Goal: Information Seeking & Learning: Learn about a topic

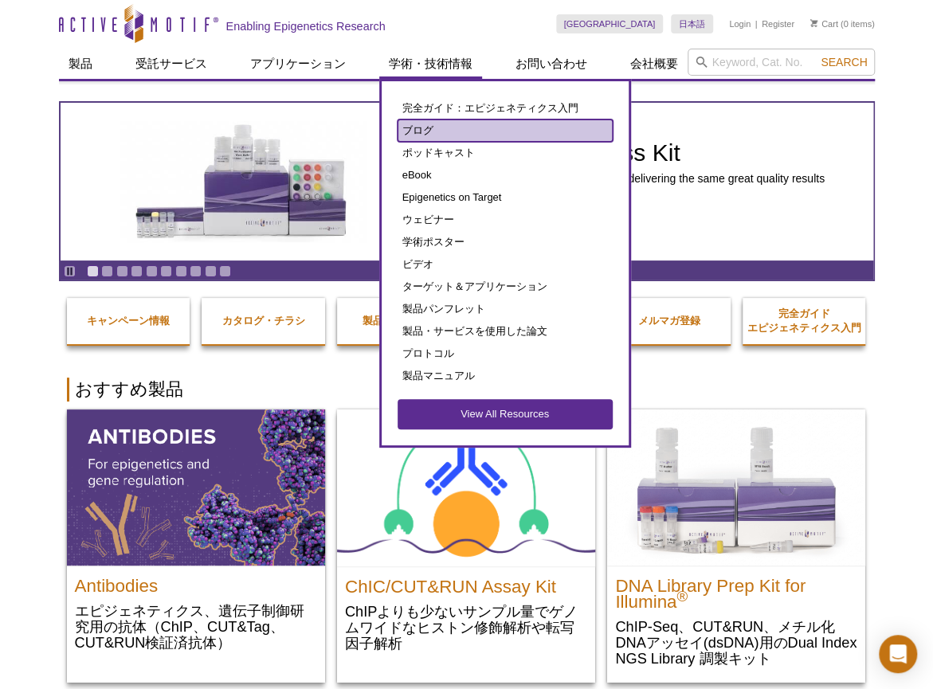
click at [413, 138] on link "ブログ" at bounding box center [505, 131] width 215 height 22
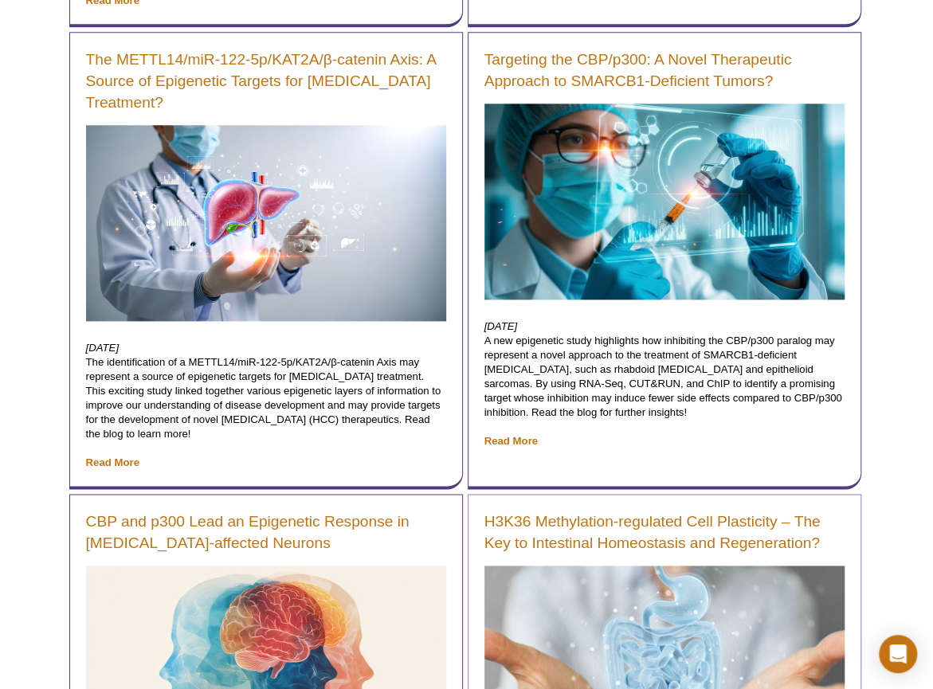
scroll to position [693, 0]
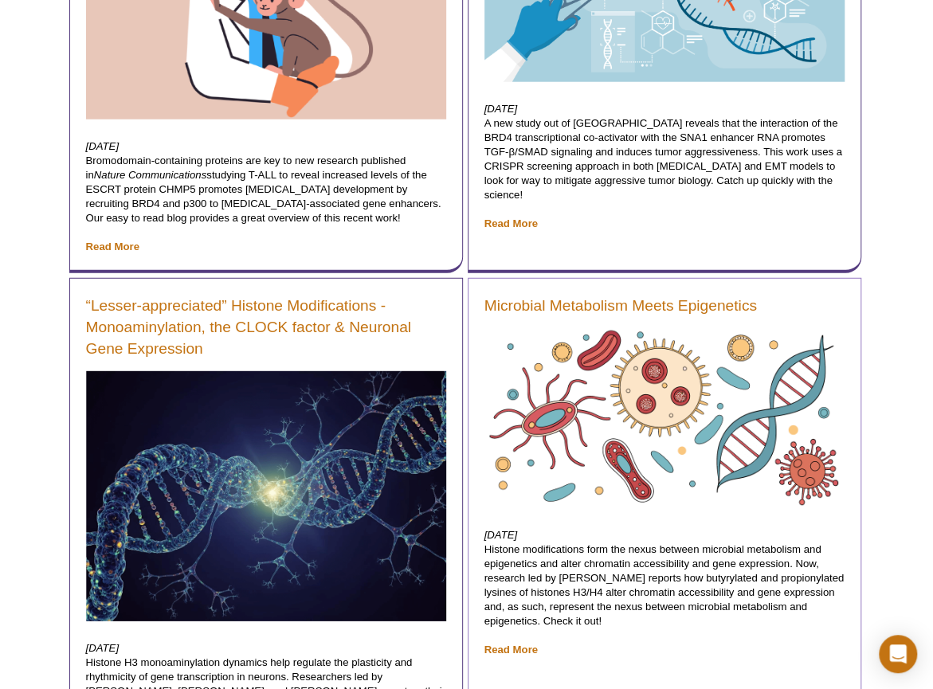
scroll to position [2159, 0]
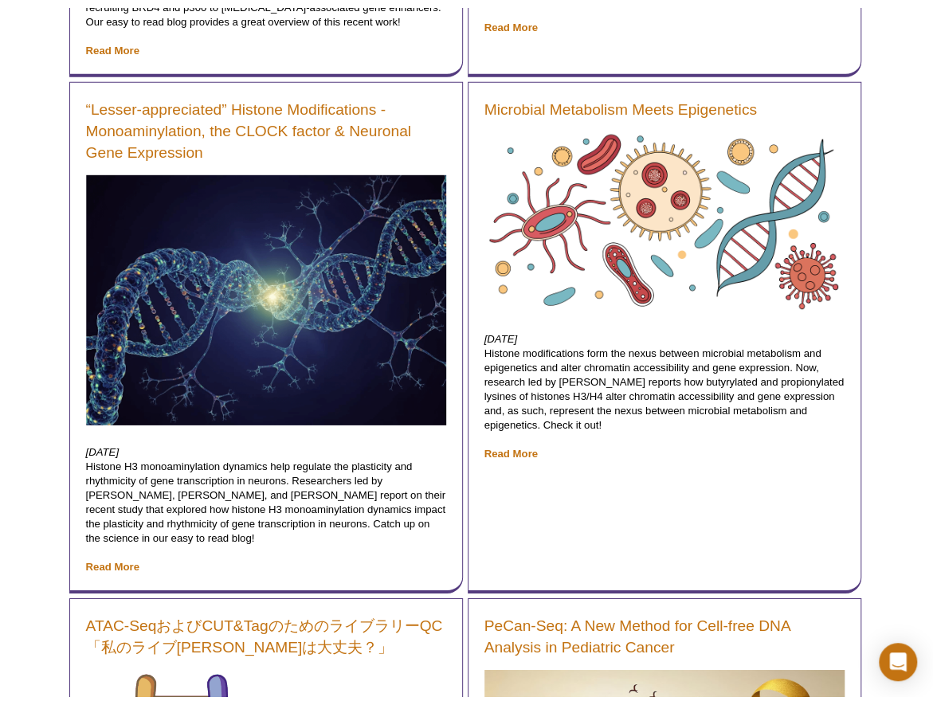
scroll to position [2098, 0]
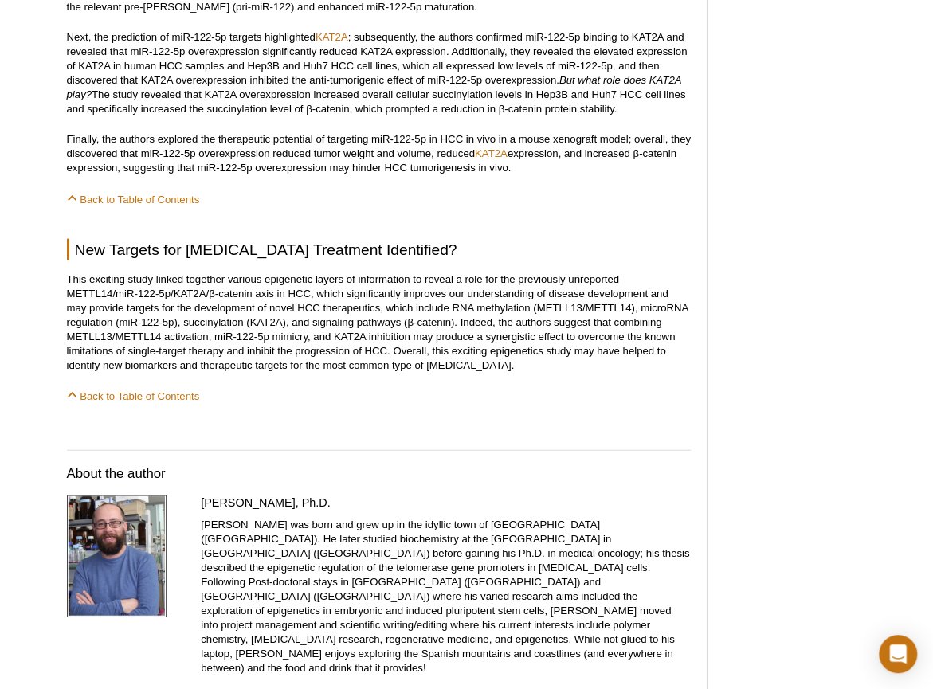
scroll to position [1539, 0]
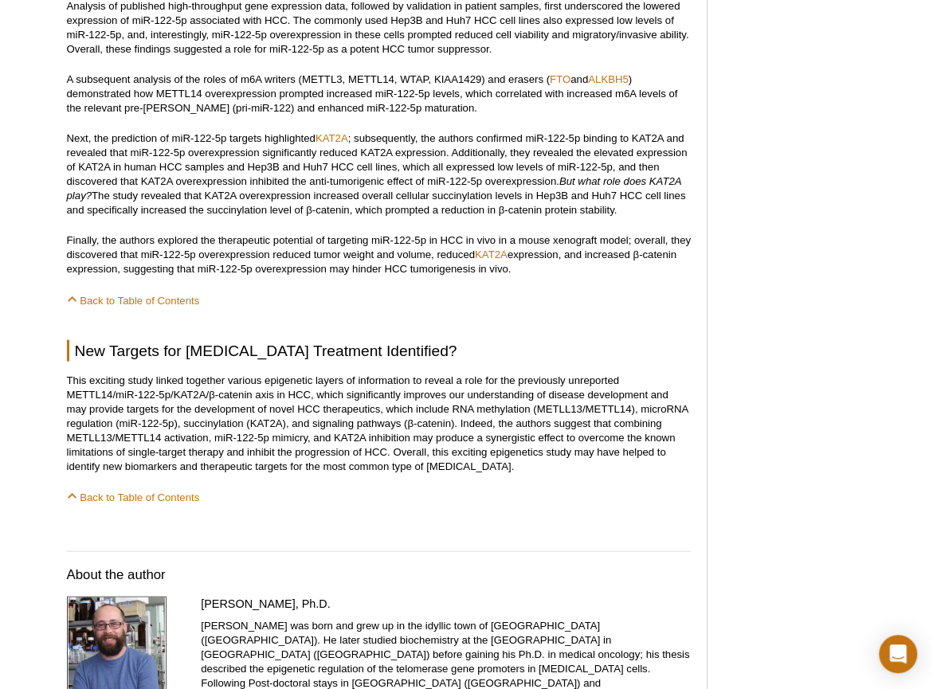
scroll to position [1386, 0]
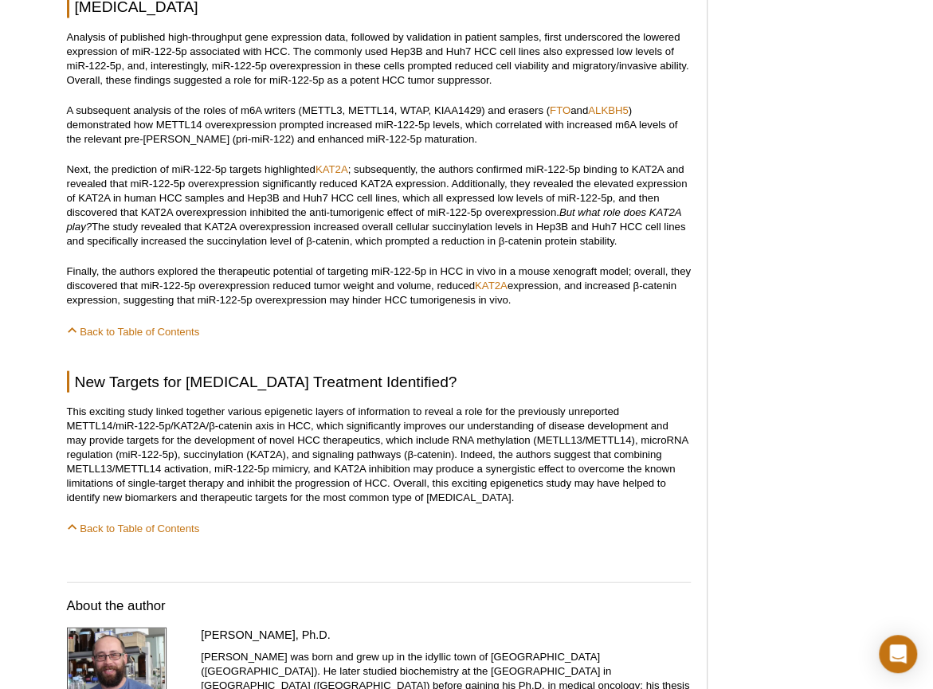
click at [859, 42] on div "Featured Articles Complete Guide to Understanding & Using ATAC-Seq Improved Hig…" at bounding box center [798, 256] width 151 height 3088
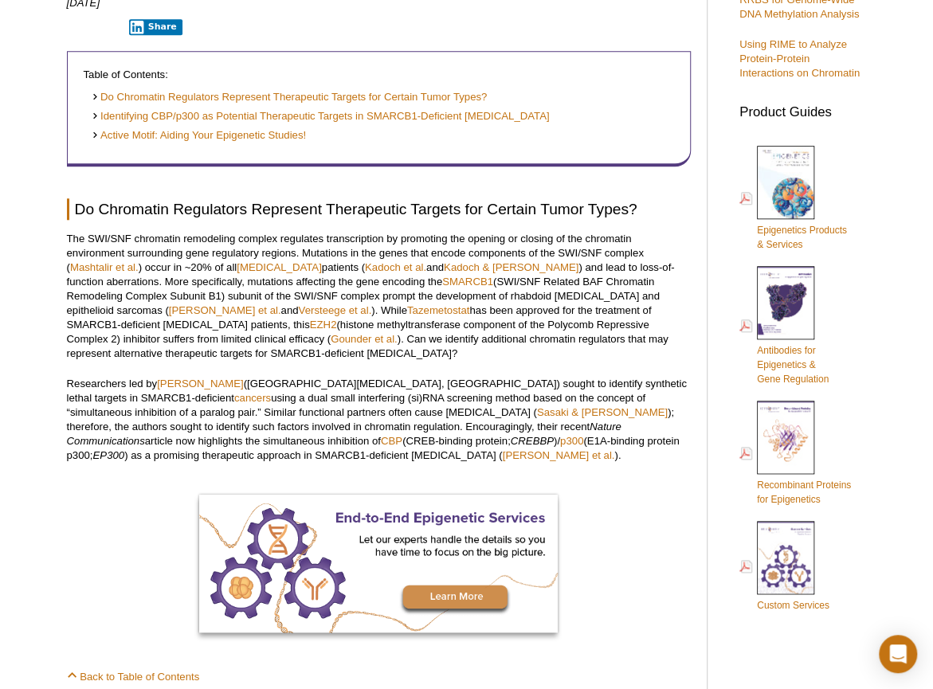
scroll to position [535, 0]
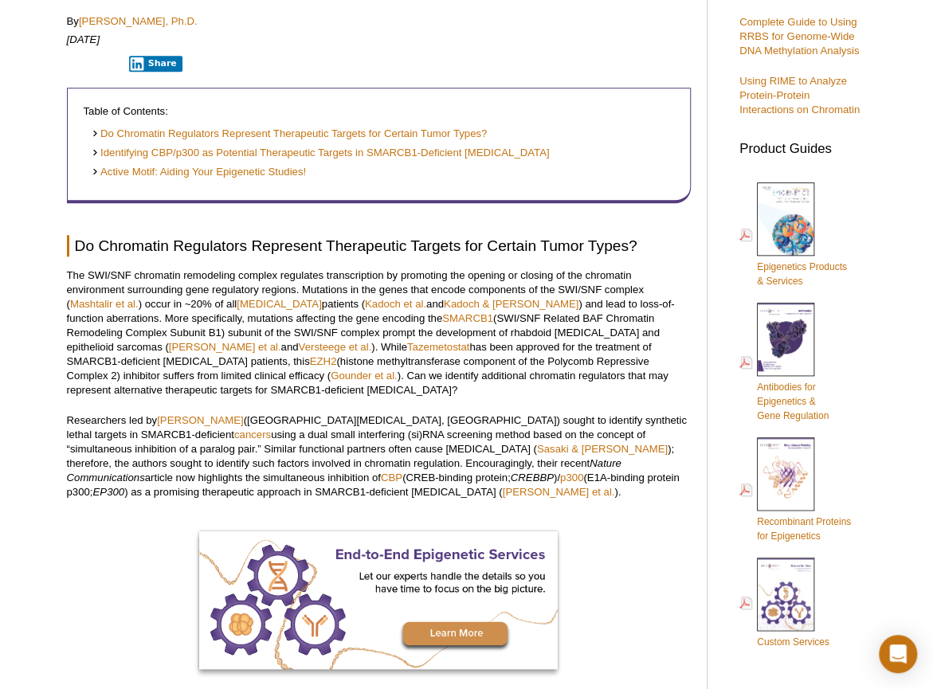
click at [177, 531] on div at bounding box center [379, 602] width 624 height 142
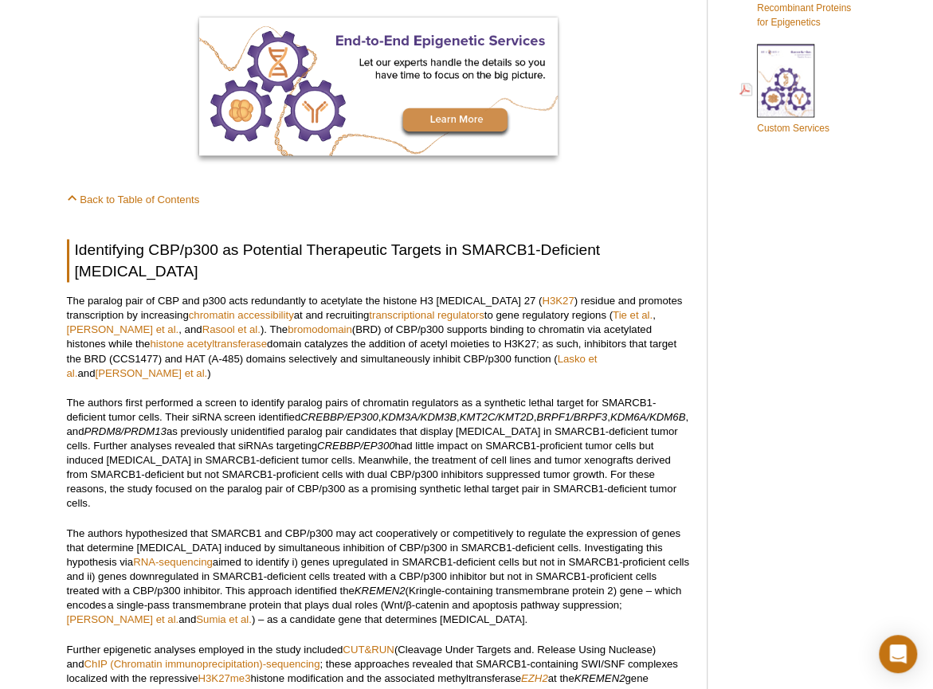
scroll to position [1378, 0]
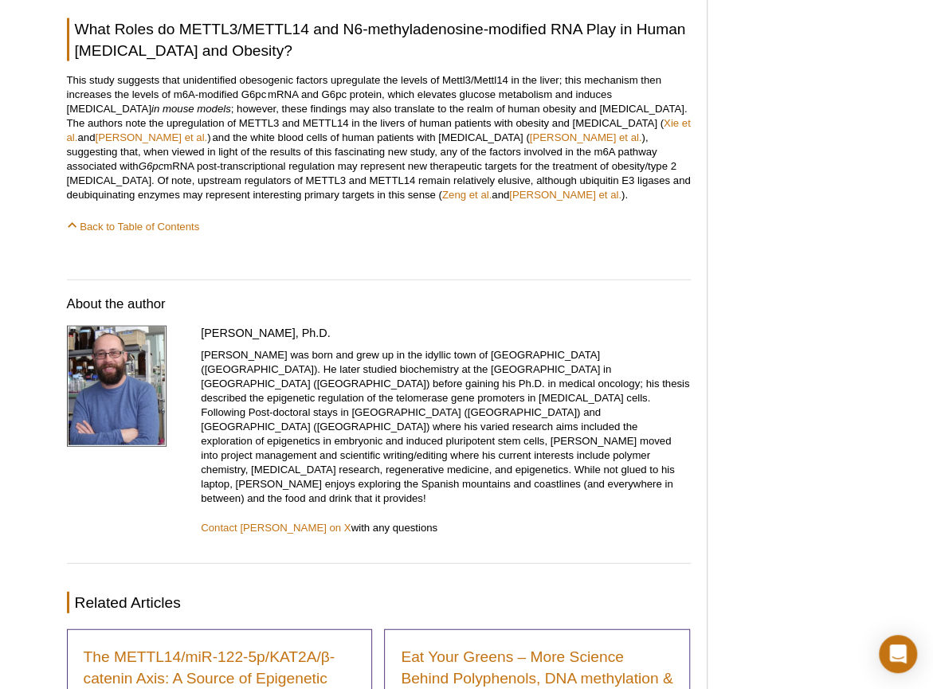
scroll to position [1616, 0]
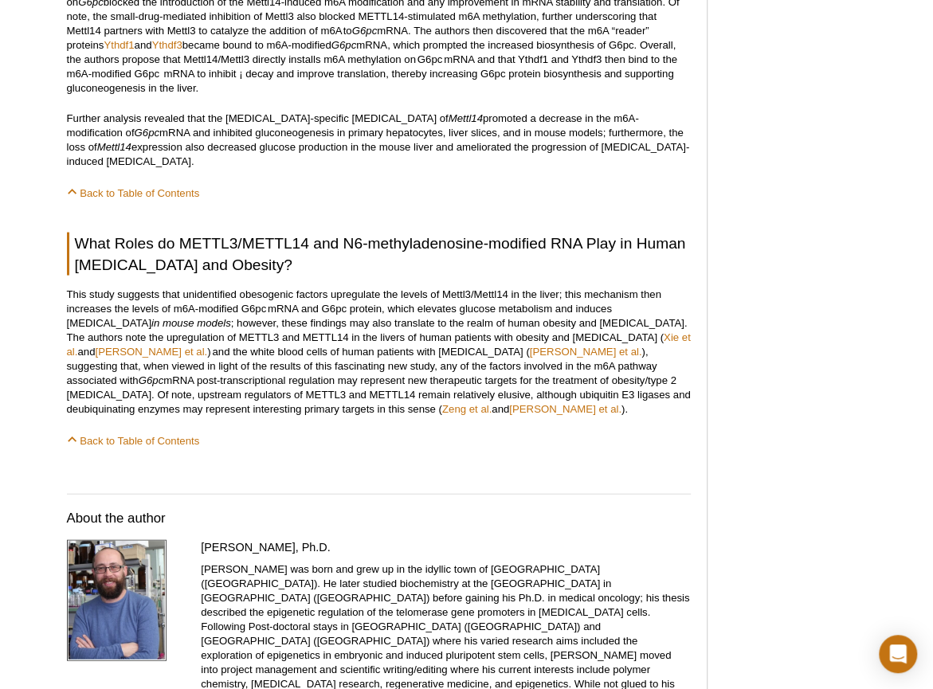
scroll to position [1246, 0]
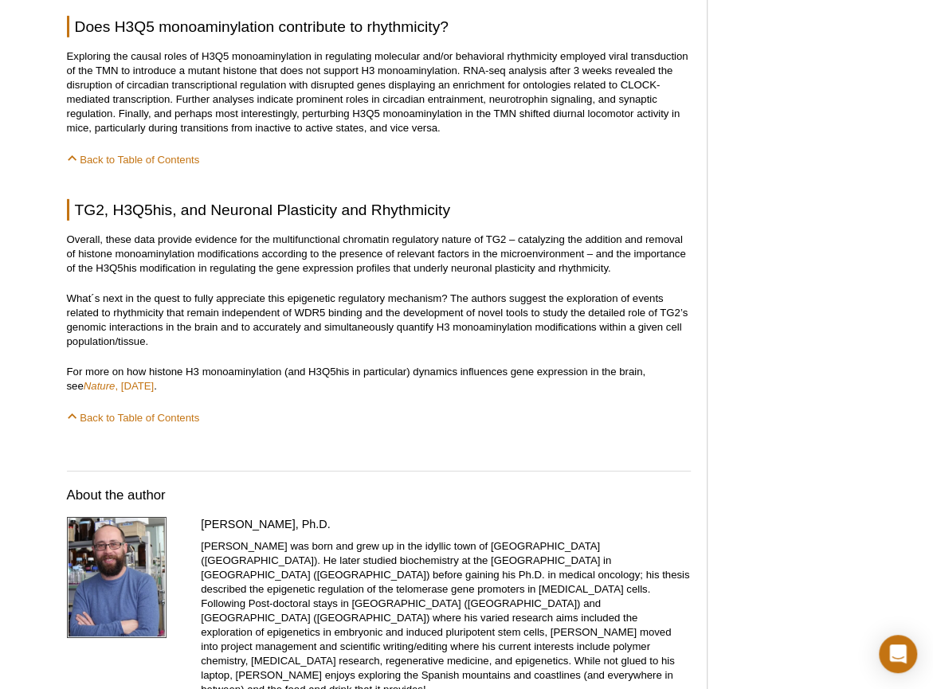
scroll to position [2238, 0]
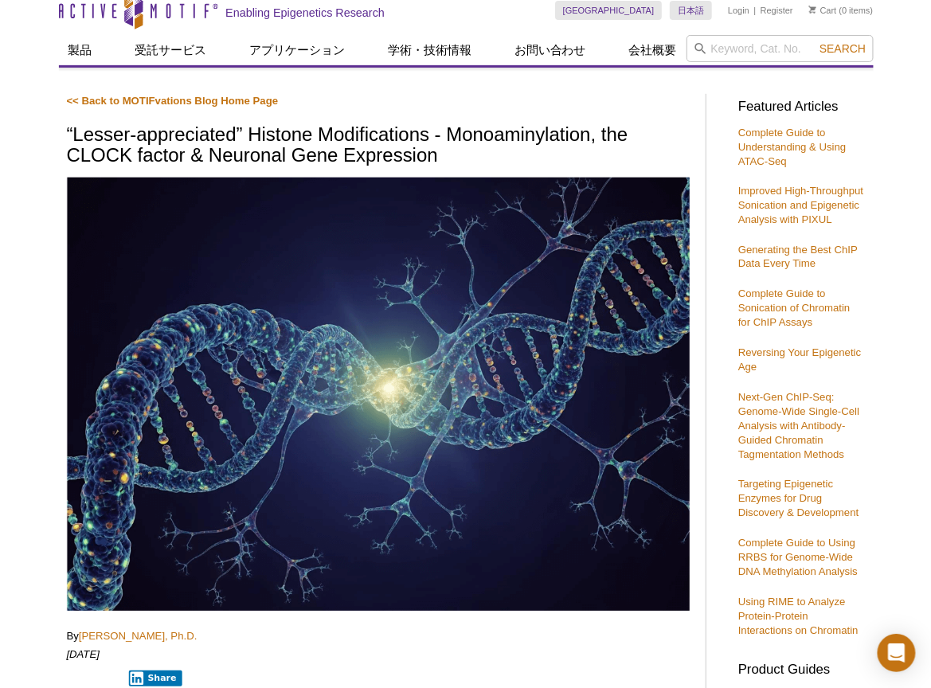
scroll to position [14, 0]
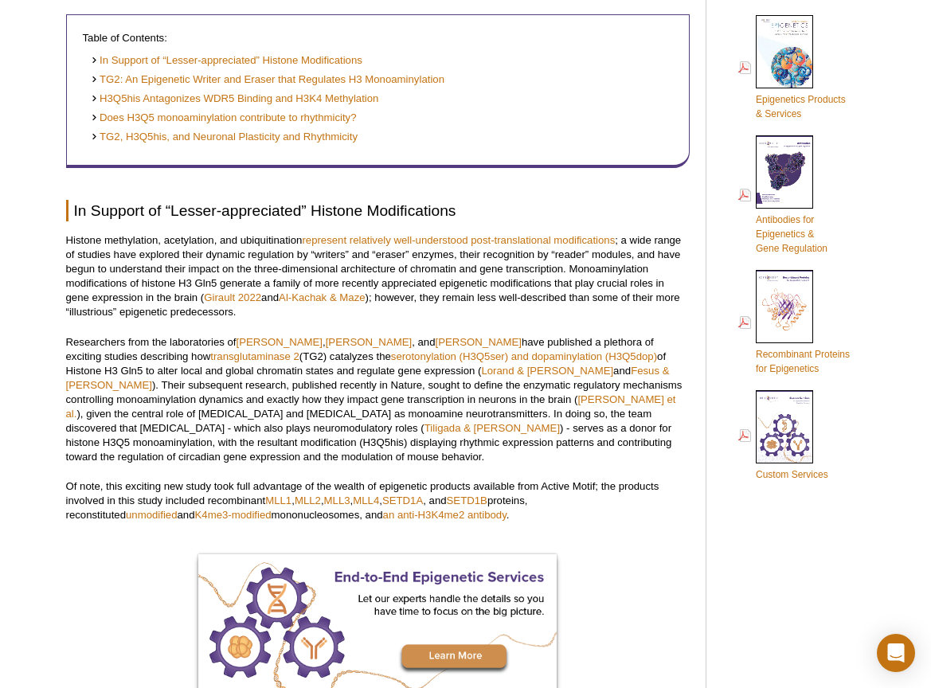
scroll to position [731, 0]
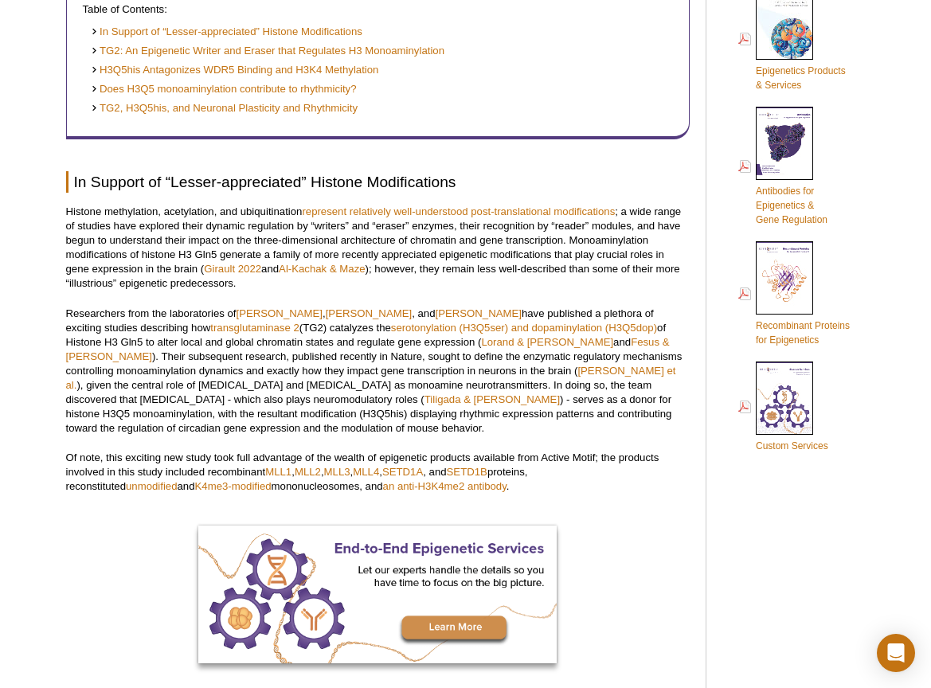
click at [504, 361] on p "Researchers from the laboratories of Haitao Li , Yael David , and Ian Maze have…" at bounding box center [378, 371] width 624 height 129
click at [572, 284] on p "Histone methylation, acetylation, and ubiquitination represent relatively well-…" at bounding box center [378, 248] width 624 height 86
click at [279, 288] on p "Histone methylation, acetylation, and ubiquitination represent relatively well-…" at bounding box center [378, 248] width 624 height 86
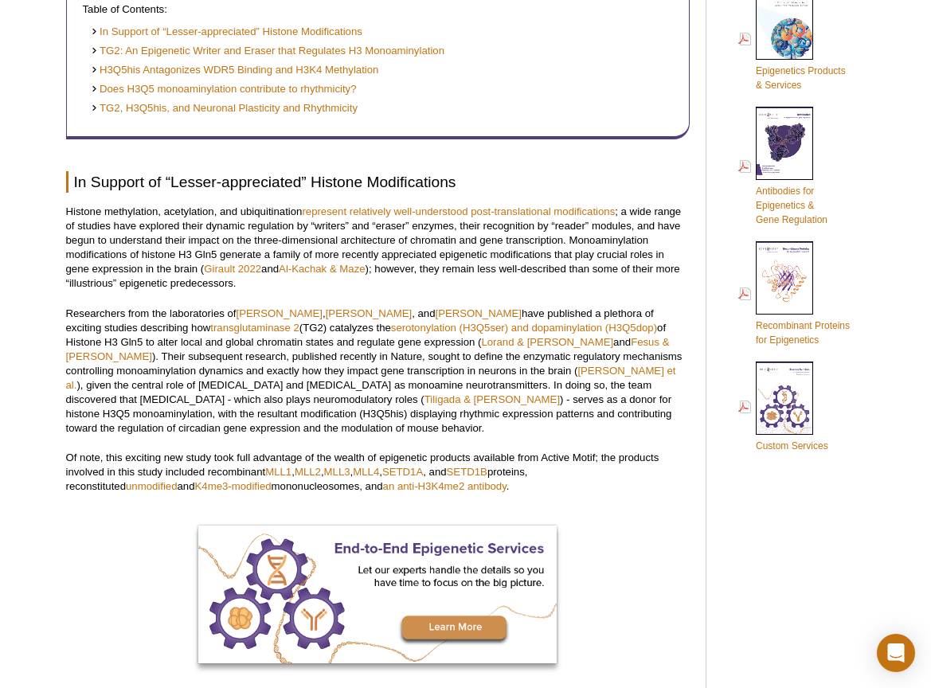
click at [680, 527] on div at bounding box center [378, 597] width 624 height 142
click at [565, 526] on div at bounding box center [378, 597] width 624 height 142
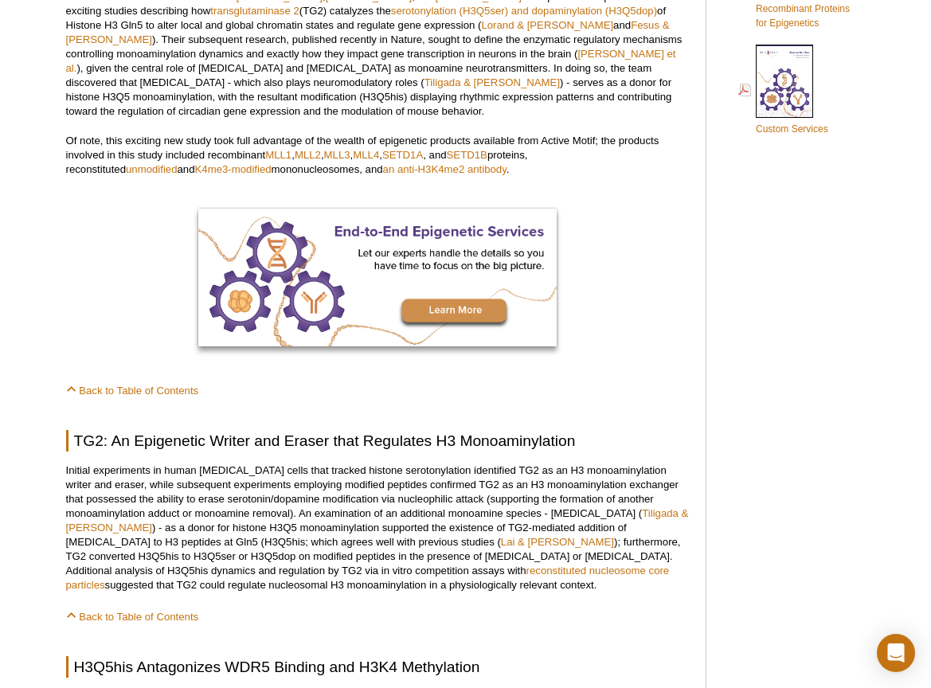
scroll to position [1050, 0]
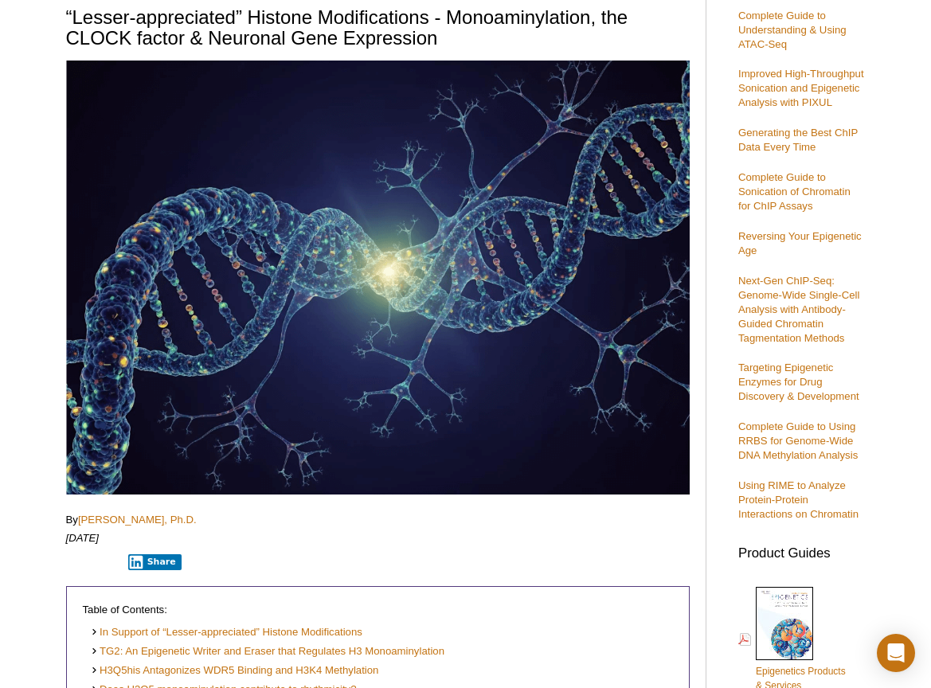
scroll to position [0, 0]
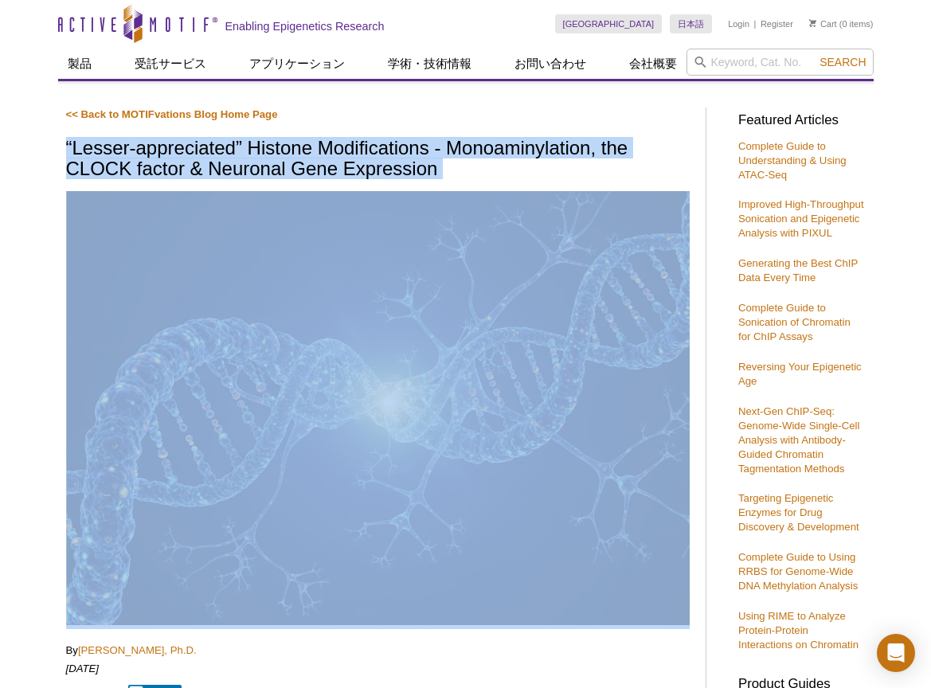
drag, startPoint x: 65, startPoint y: 143, endPoint x: 446, endPoint y: 183, distance: 383.0
copy div "“Lesser-appreciated” Histone Modifications - Monoaminylation, the CLOCK factor …"
click at [565, 179] on h1 "“Lesser-appreciated” Histone Modifications - Monoaminylation, the CLOCK factor …" at bounding box center [378, 160] width 624 height 44
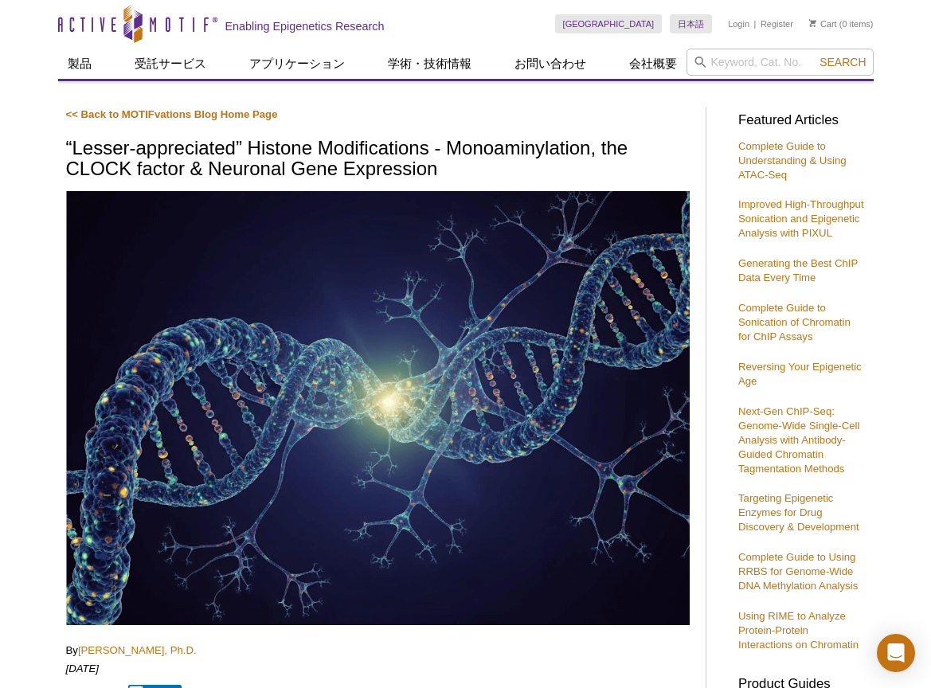
click at [523, 177] on h1 "“Lesser-appreciated” Histone Modifications - Monoaminylation, the CLOCK factor …" at bounding box center [378, 160] width 624 height 44
click at [469, 168] on h1 "“Lesser-appreciated” Histone Modifications - Monoaminylation, the CLOCK factor …" at bounding box center [378, 160] width 624 height 44
click at [430, 121] on p "<< Back to MOTIFvations Blog Home Page" at bounding box center [378, 115] width 624 height 14
click at [465, 171] on h1 "“Lesser-appreciated” Histone Modifications - Monoaminylation, the CLOCK factor …" at bounding box center [378, 160] width 624 height 44
click at [658, 155] on h1 "“Lesser-appreciated” Histone Modifications - Monoaminylation, the CLOCK factor …" at bounding box center [378, 160] width 624 height 44
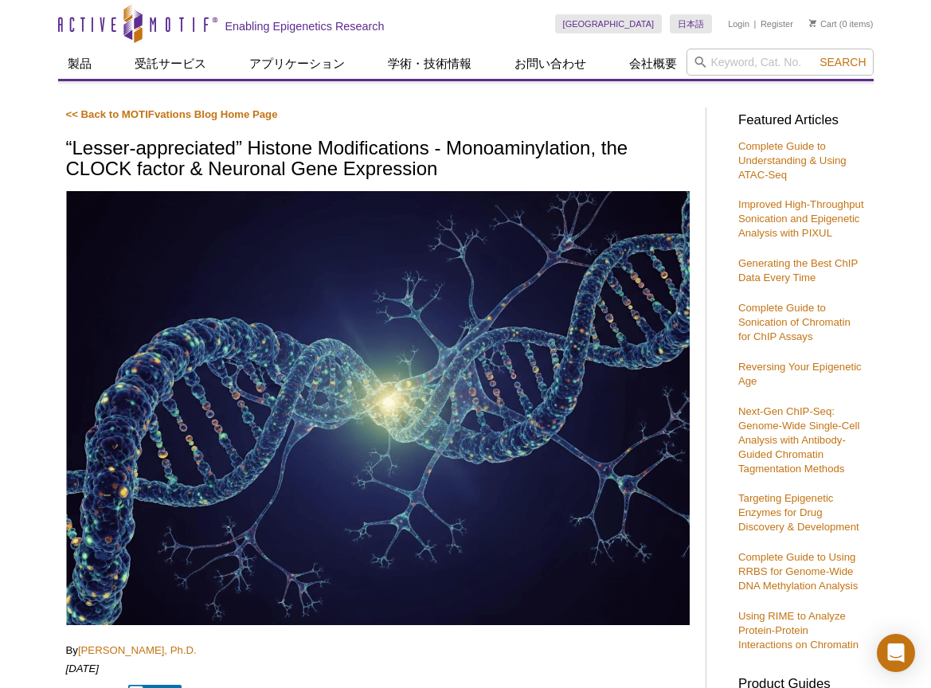
click at [579, 121] on p "<< Back to MOTIFvations Blog Home Page" at bounding box center [378, 115] width 624 height 14
drag, startPoint x: 891, startPoint y: 182, endPoint x: 881, endPoint y: 182, distance: 9.6
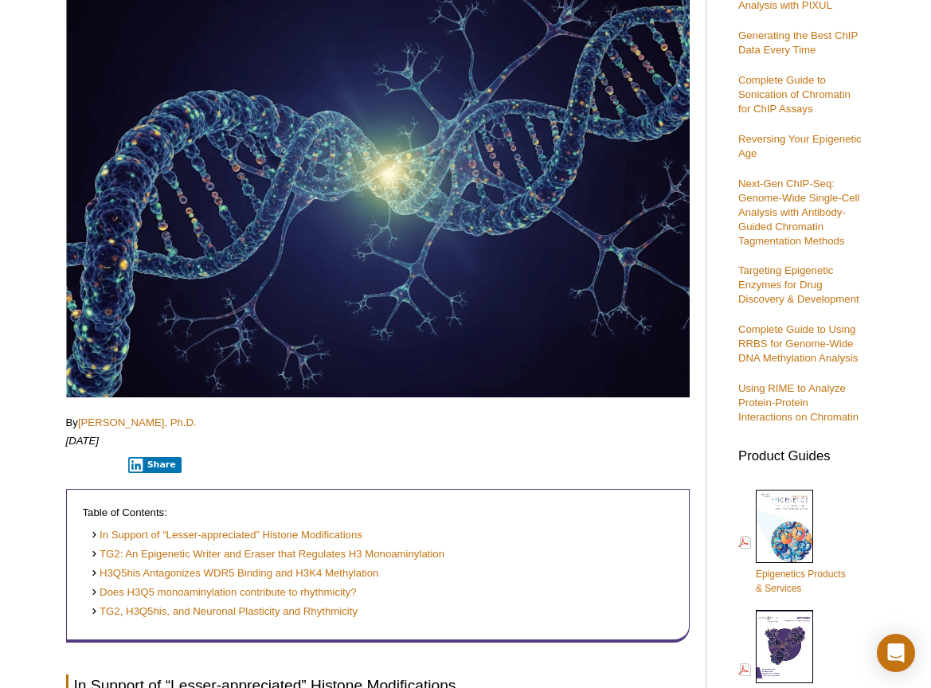
scroll to position [229, 0]
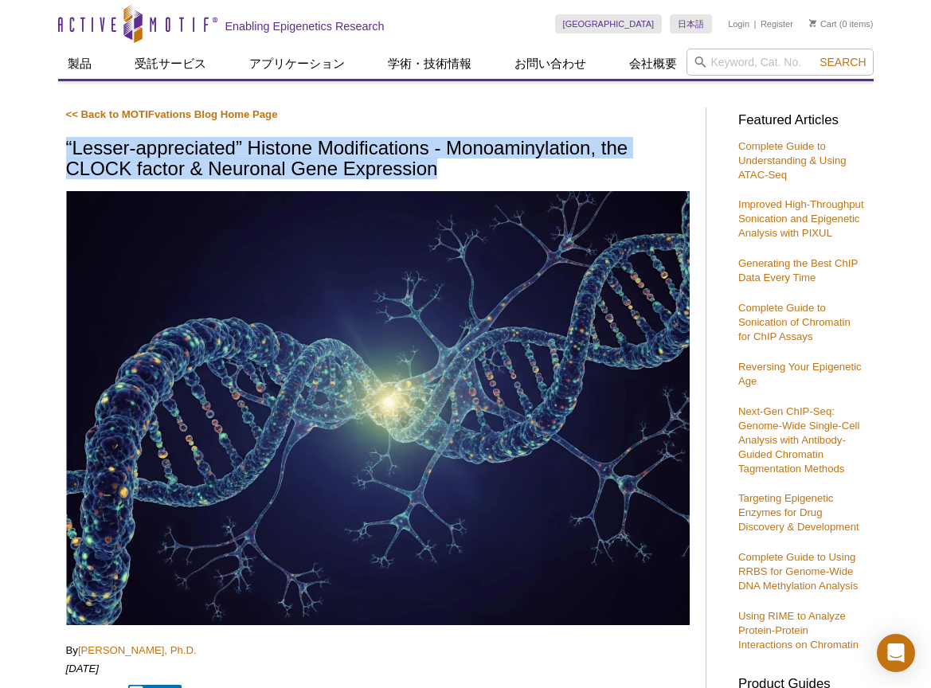
drag, startPoint x: 61, startPoint y: 146, endPoint x: 449, endPoint y: 175, distance: 390.0
copy h1 "“Lesser-appreciated” Histone Modifications - Monoaminylation, the CLOCK factor …"
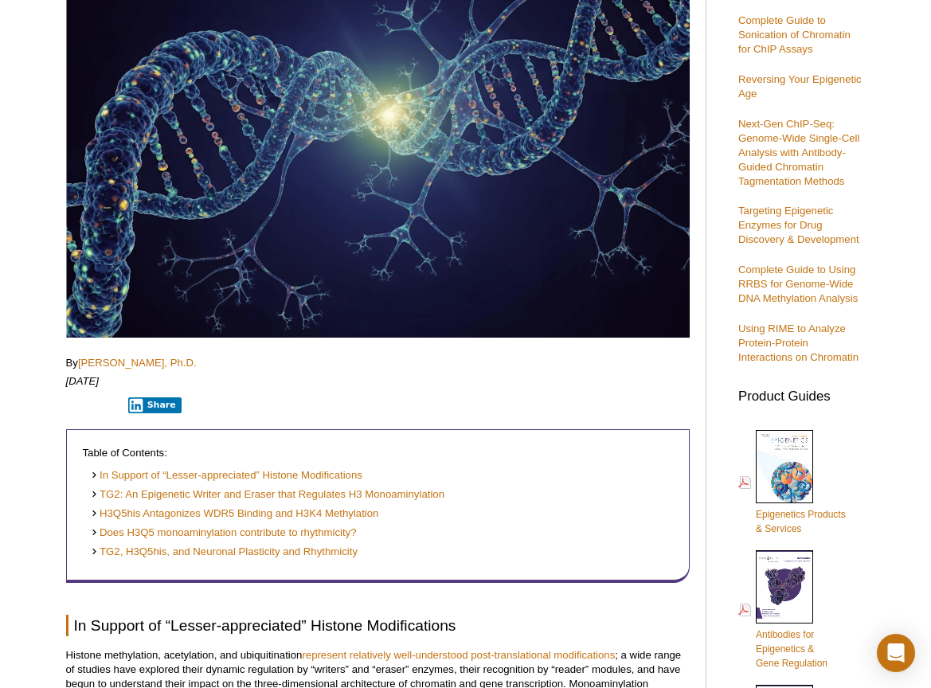
scroll to position [558, 0]
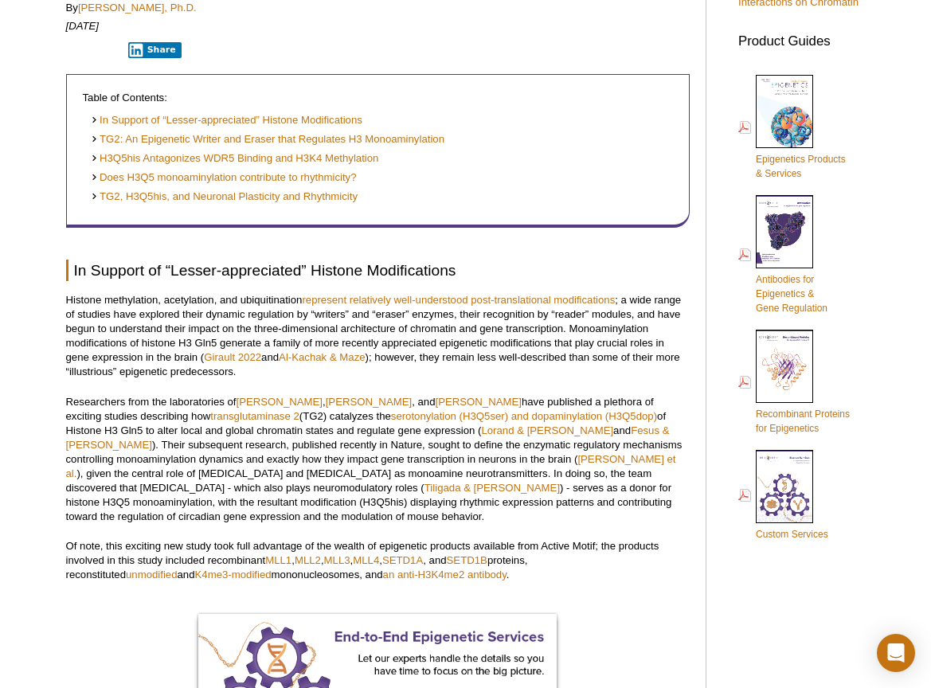
scroll to position [717, 0]
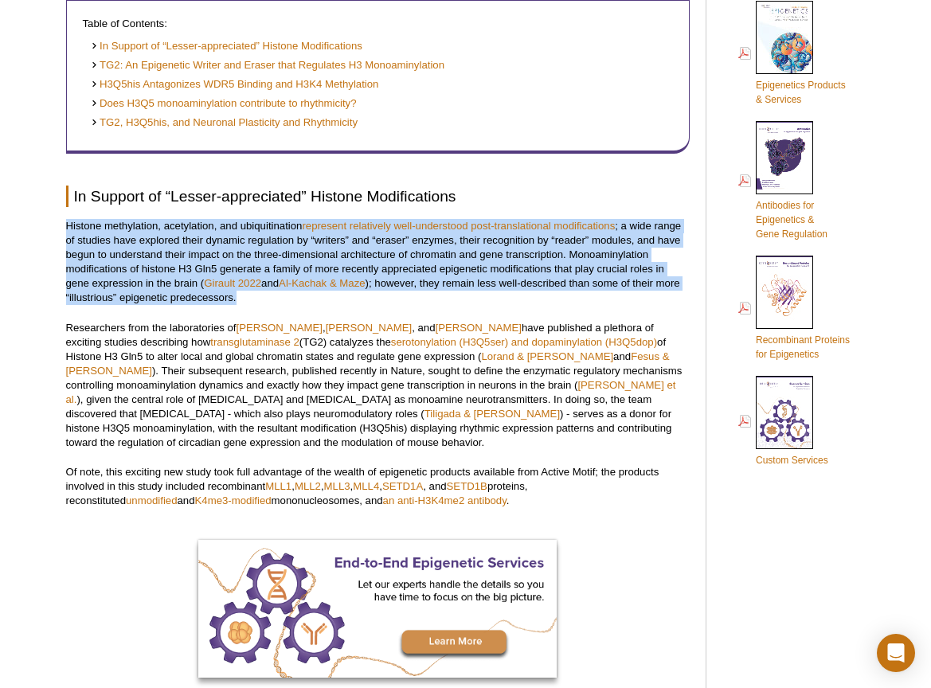
drag, startPoint x: 66, startPoint y: 223, endPoint x: 241, endPoint y: 298, distance: 189.9
click at [241, 298] on p "Histone methylation, acetylation, and ubiquitination represent relatively well-…" at bounding box center [378, 262] width 624 height 86
copy p "Histone methylation, acetylation, and ubiquitination represent relatively well-…"
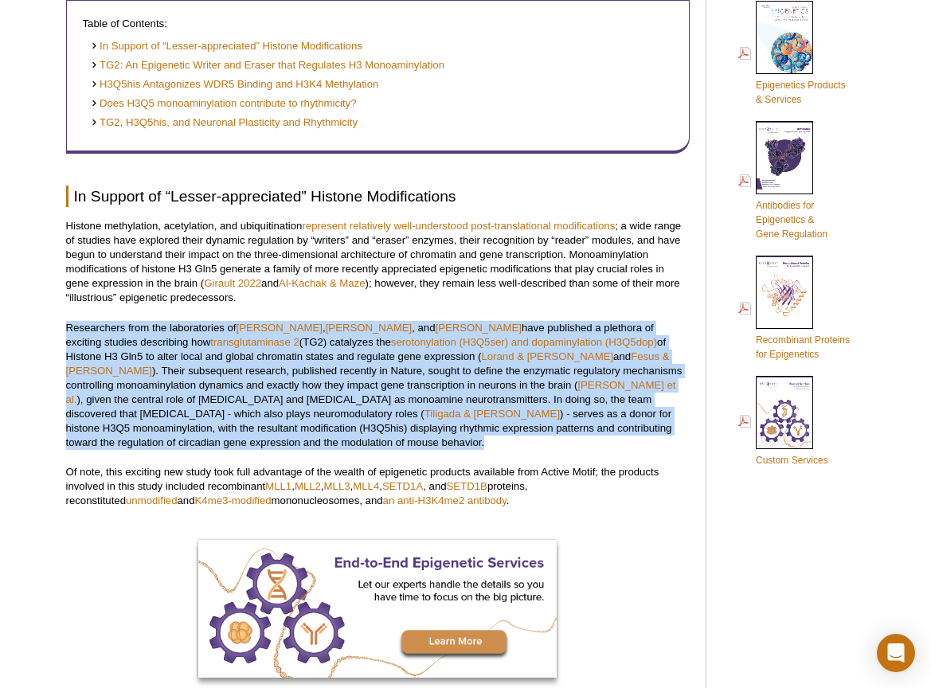
drag, startPoint x: 68, startPoint y: 325, endPoint x: 672, endPoint y: 429, distance: 613.7
click at [672, 429] on p "Researchers from the laboratories of Haitao Li , Yael David , and Ian Maze have…" at bounding box center [378, 385] width 624 height 129
copy p "Researchers from the laboratories of Haitao Li , Yael David , and Ian Maze have…"
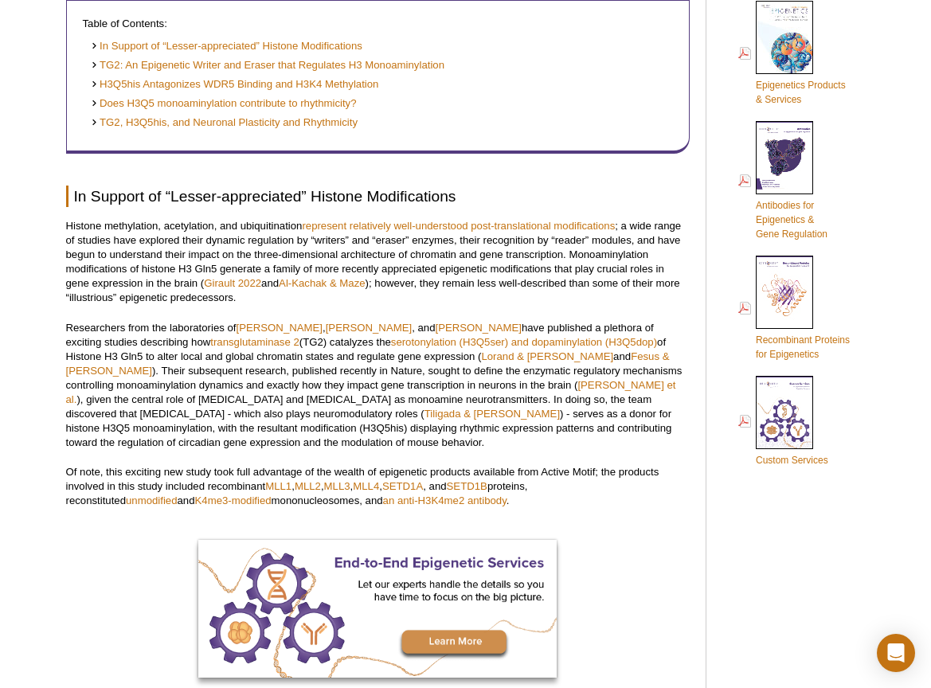
click at [91, 465] on p "Of note, this exciting new study took full advantage of the wealth of epigeneti…" at bounding box center [378, 486] width 624 height 43
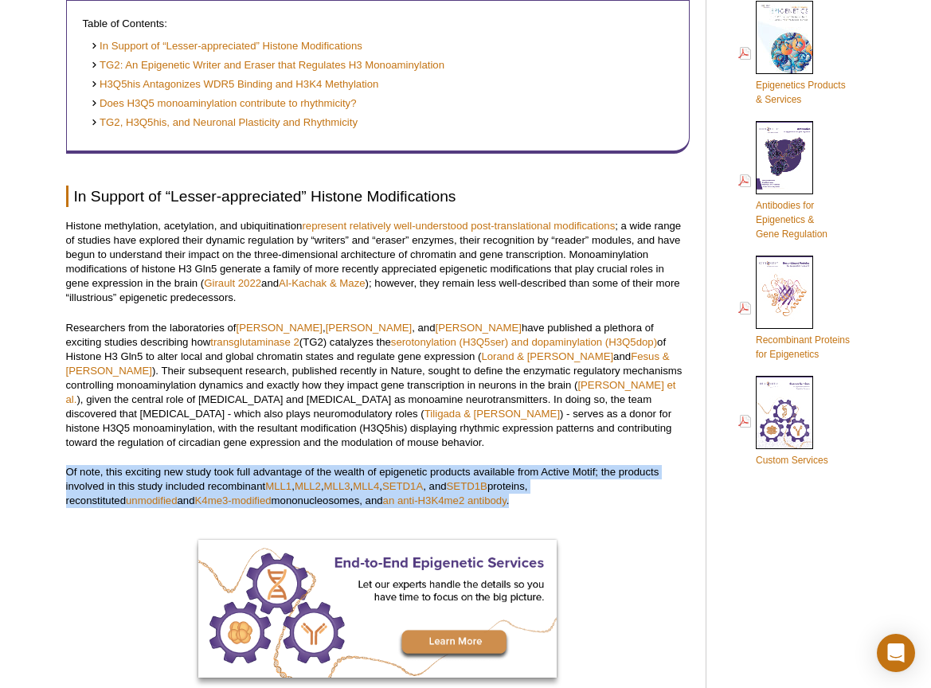
drag, startPoint x: 65, startPoint y: 458, endPoint x: 414, endPoint y: 486, distance: 350.1
copy p "Of note, this exciting new study took full advantage of the wealth of epigeneti…"
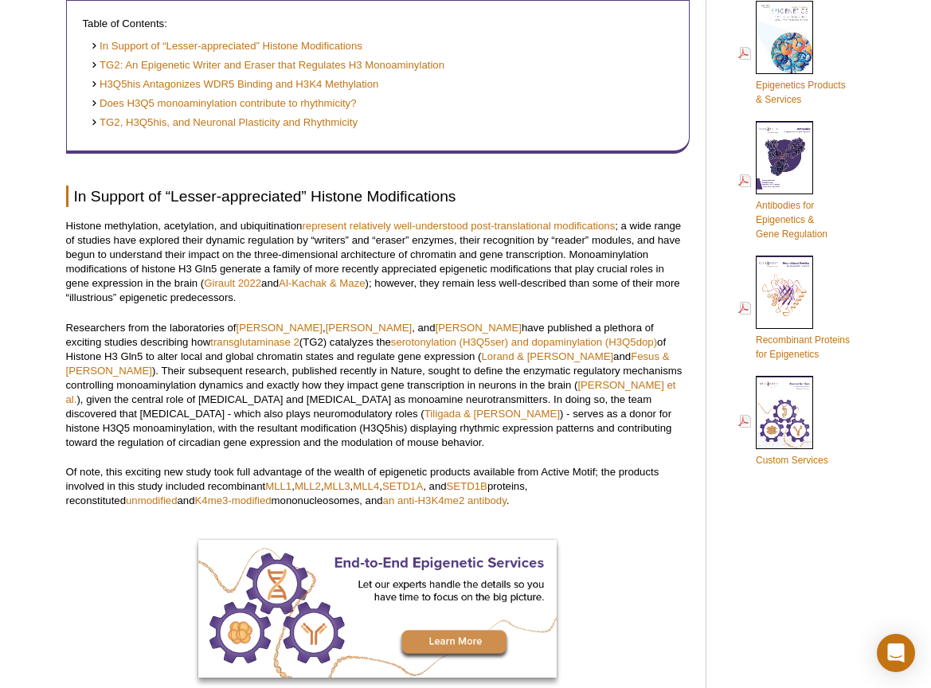
click at [133, 550] on div at bounding box center [378, 611] width 624 height 142
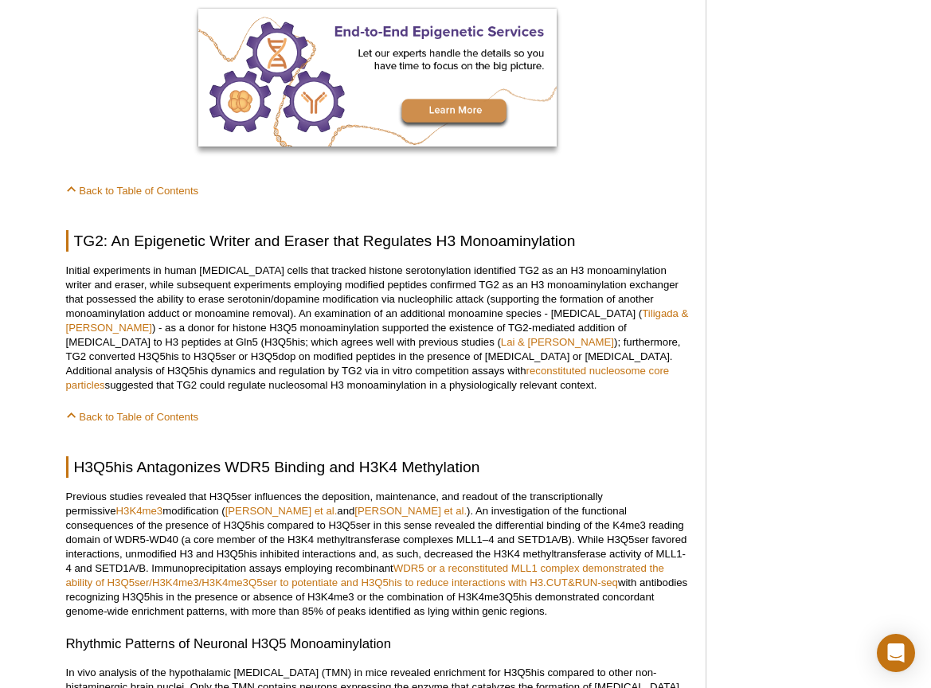
scroll to position [1249, 0]
drag, startPoint x: 65, startPoint y: 253, endPoint x: 331, endPoint y: 374, distance: 292.4
click at [331, 374] on div "<< Back to MOTIFvations Blog Home Page “Lesser-appreciated” Histone Modificatio…" at bounding box center [390, 514] width 665 height 3330
copy p "Initial experiments in human cancer cells that tracked histone serotonylation i…"
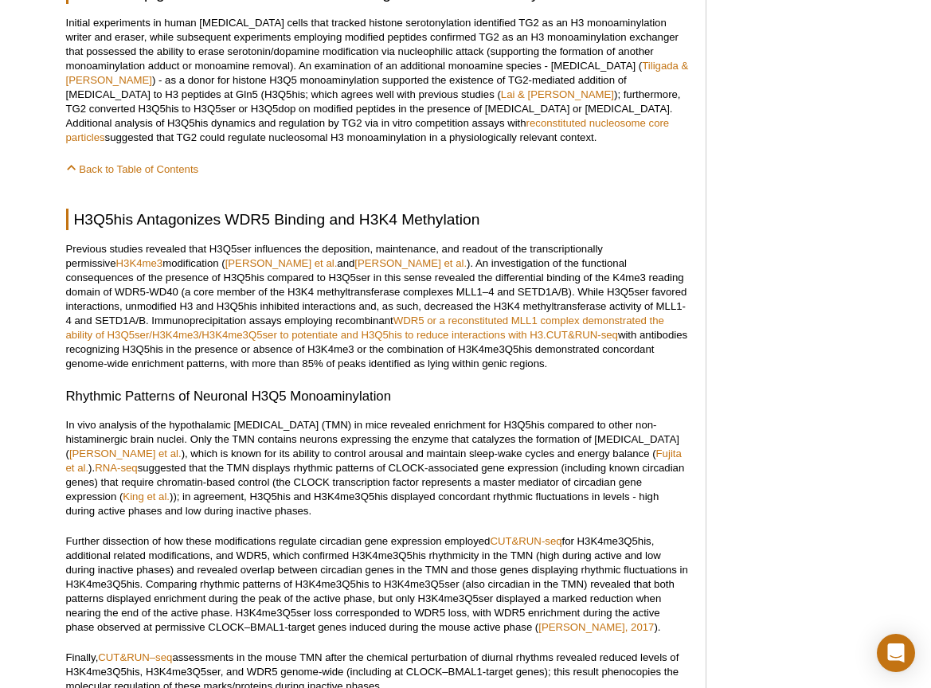
scroll to position [1488, 0]
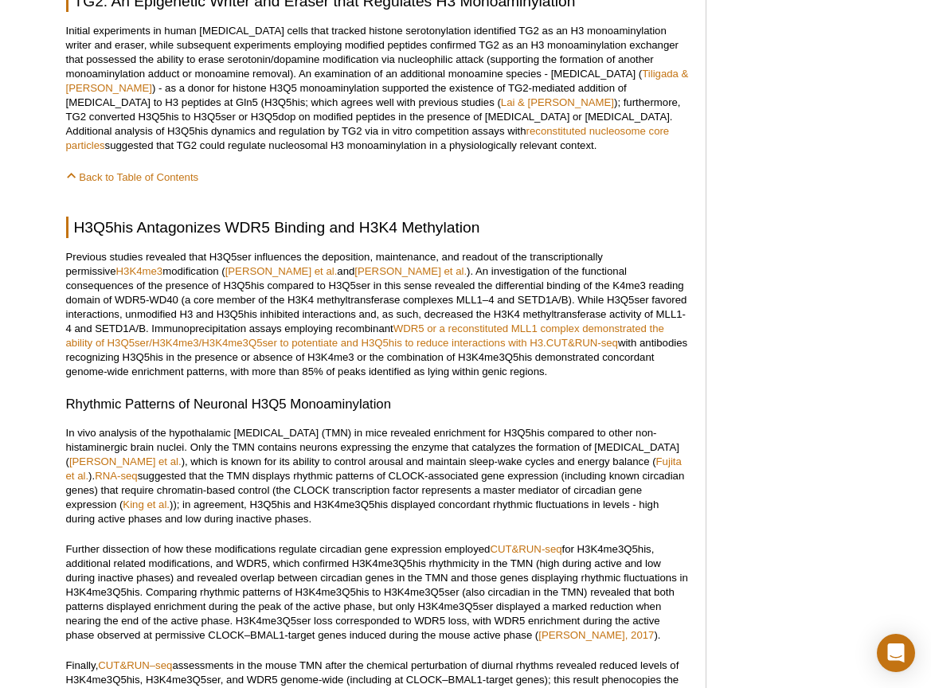
drag, startPoint x: 66, startPoint y: 241, endPoint x: 573, endPoint y: 360, distance: 520.5
click at [573, 360] on p "Previous studies revealed that H3Q5ser influences the deposition, maintenance, …" at bounding box center [378, 314] width 624 height 129
copy p "Previous studies revealed that H3Q5ser influences the deposition, maintenance, …"
click at [109, 395] on h3 "Rhythmic Patterns of Neuronal H3Q5 Monoaminylation" at bounding box center [378, 404] width 624 height 19
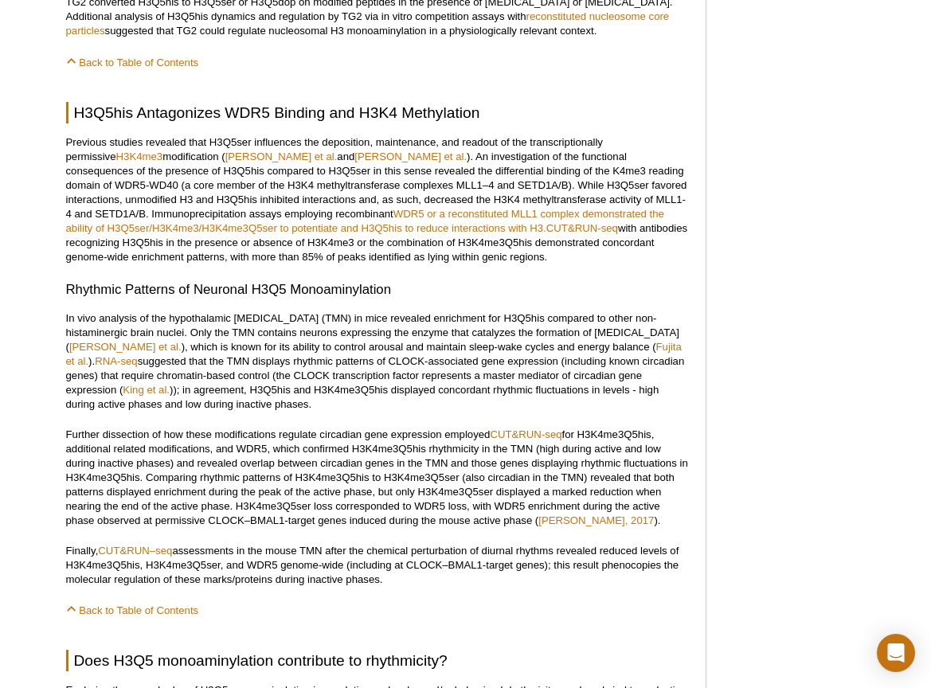
scroll to position [1727, 0]
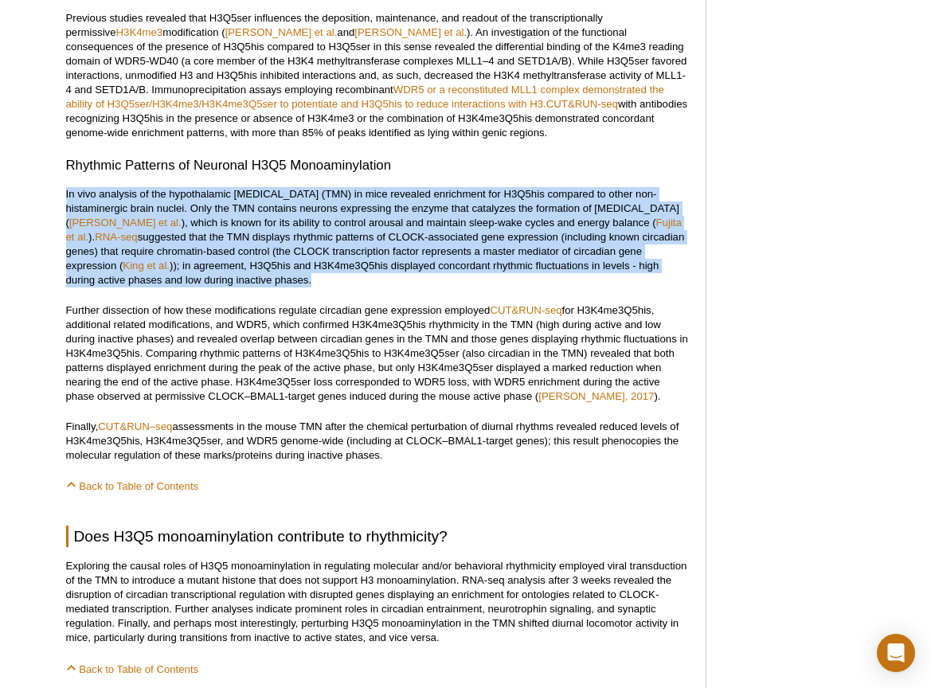
drag, startPoint x: 65, startPoint y: 178, endPoint x: 202, endPoint y: 260, distance: 160.0
click at [202, 260] on div "<< Back to MOTIFvations Blog Home Page “Lesser-appreciated” Histone Modificatio…" at bounding box center [390, 36] width 665 height 3330
copy p "In vivo analysis of the hypothalamic tuberomammillary nucleus (TMN) in mice rev…"
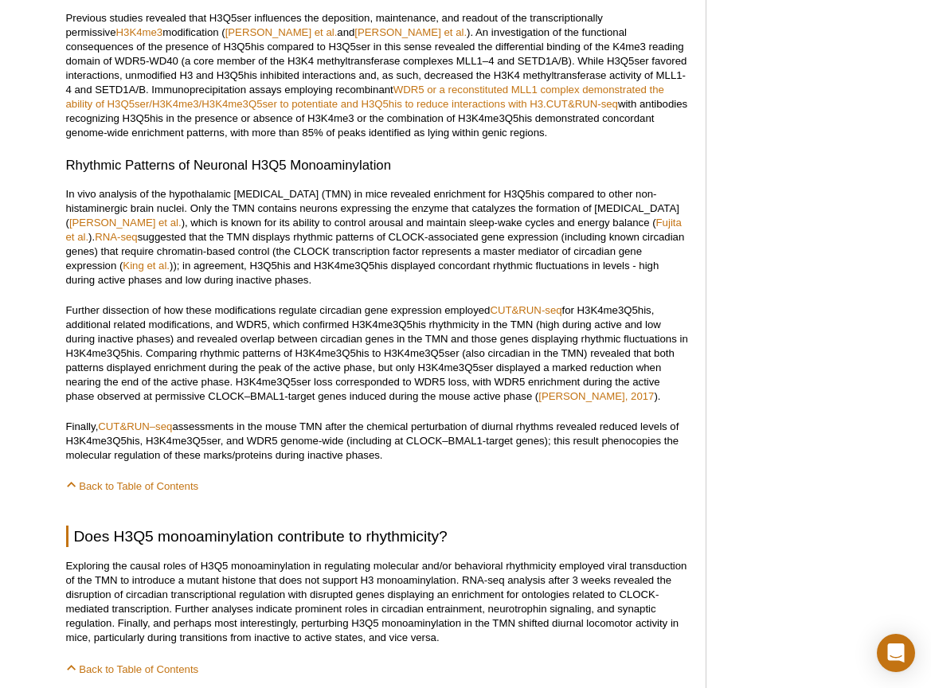
click at [73, 304] on p "Further dissection of how these modifications regulate circadian gene expressio…" at bounding box center [378, 354] width 624 height 100
drag, startPoint x: 65, startPoint y: 294, endPoint x: 445, endPoint y: 441, distance: 407.7
click at [445, 441] on div "<< Back to MOTIFvations Blog Home Page “Lesser-appreciated” Histone Modificatio…" at bounding box center [378, 32] width 624 height 3304
copy div "Further dissection of how these modifications regulate circadian gene expressio…"
click at [769, 104] on div "Featured Articles Complete Guide to Understanding & Using ATAC-Seq Improved Hig…" at bounding box center [798, 36] width 151 height 3330
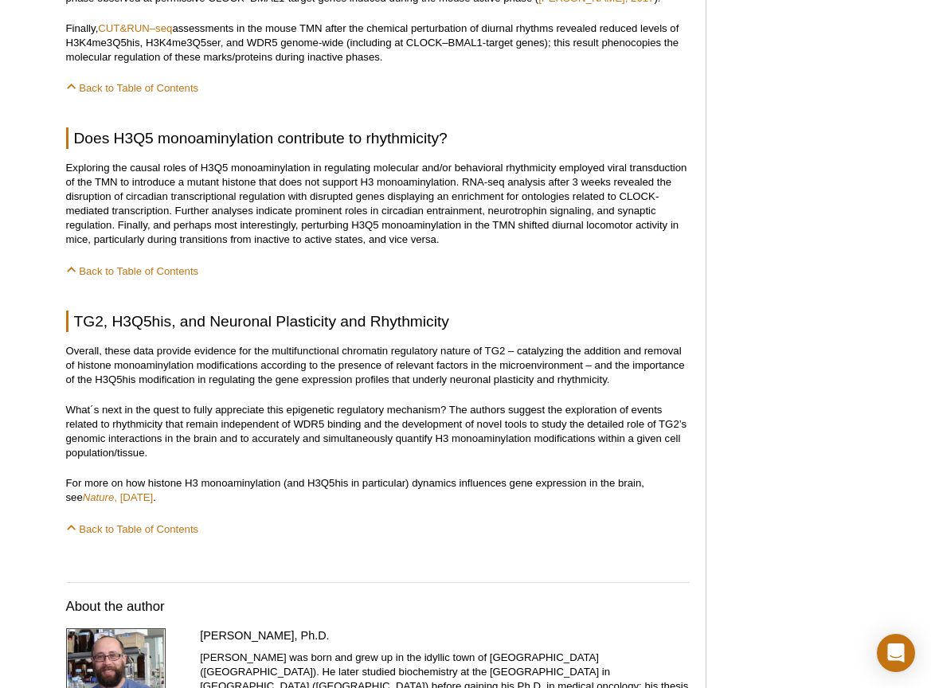
scroll to position [2046, 0]
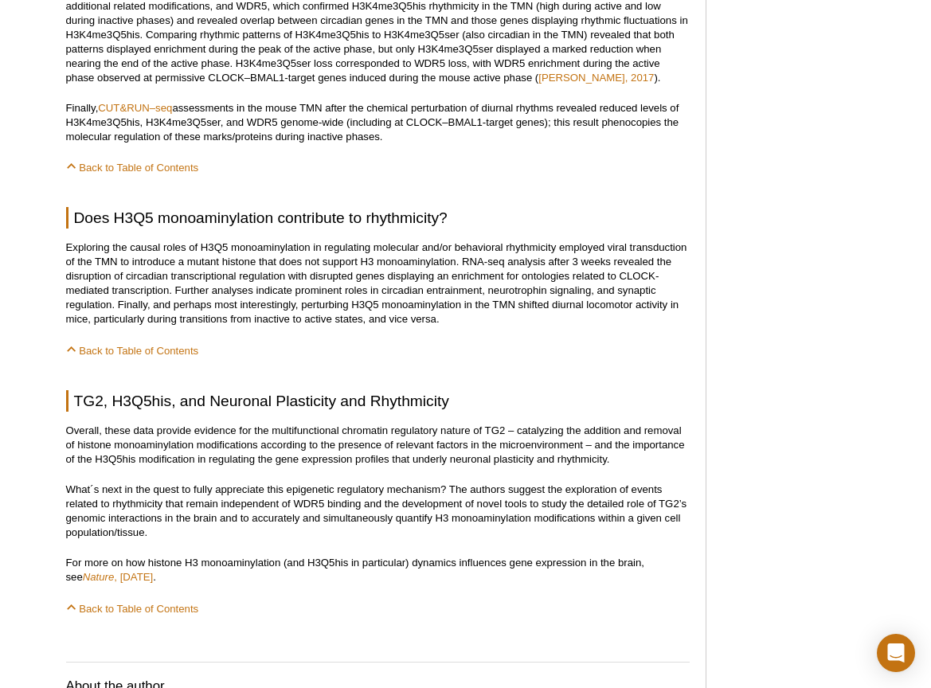
click at [130, 241] on p "Exploring the causal roles of H3Q5 monoaminylation in regulating molecular and/…" at bounding box center [378, 284] width 624 height 86
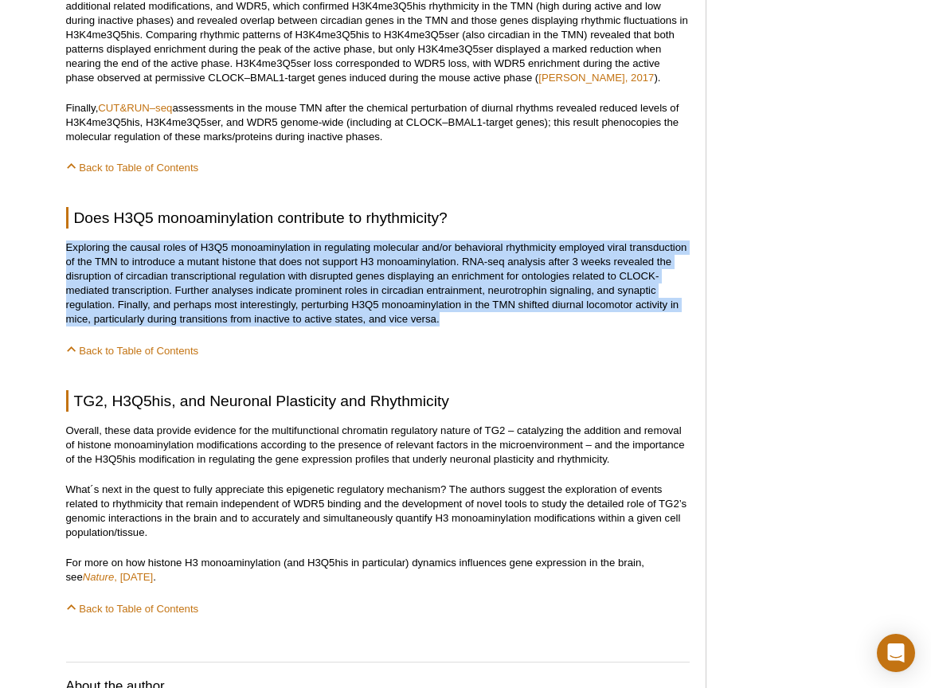
drag, startPoint x: 67, startPoint y: 231, endPoint x: 476, endPoint y: 304, distance: 416.1
click at [476, 304] on p "Exploring the causal roles of H3Q5 monoaminylation in regulating molecular and/…" at bounding box center [378, 284] width 624 height 86
copy p "Exploring the causal roles of H3Q5 monoaminylation in regulating molecular and/…"
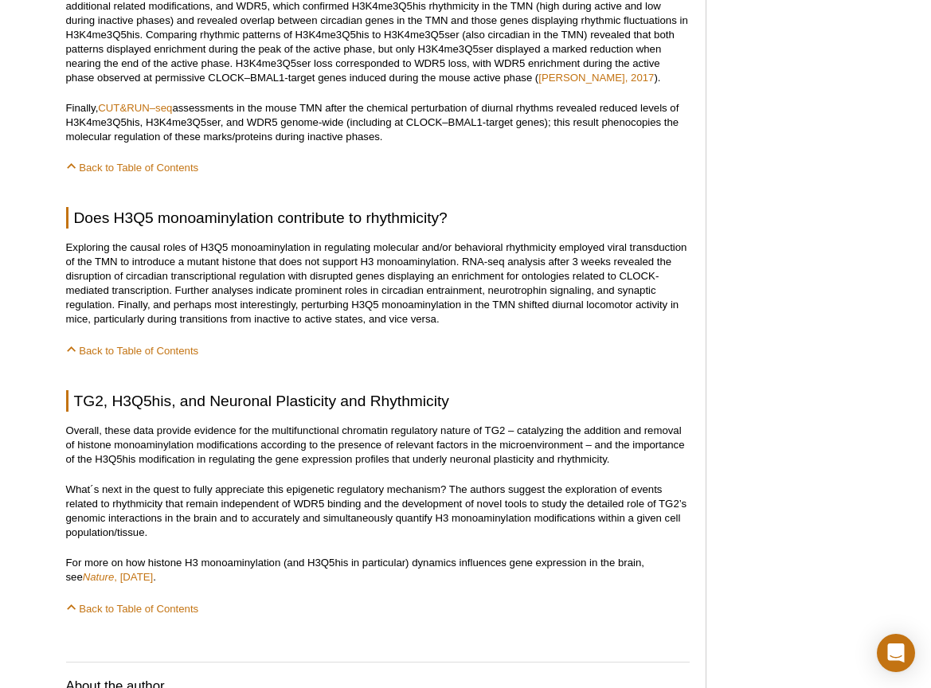
click at [121, 430] on p "Overall, these data provide evidence for the multifunctional chromatin regulato…" at bounding box center [378, 445] width 624 height 43
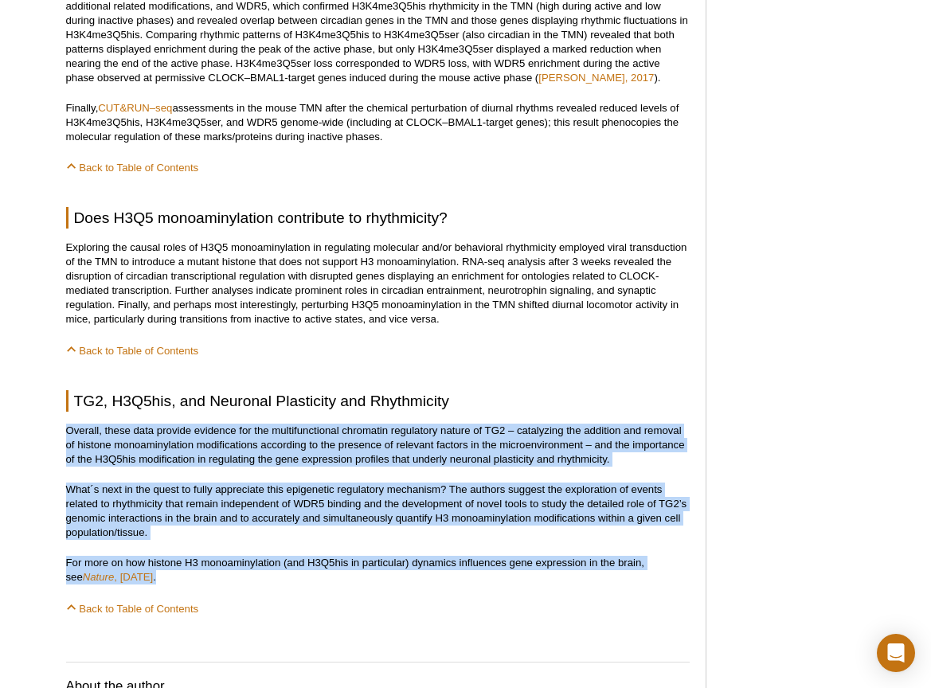
drag, startPoint x: 66, startPoint y: 415, endPoint x: 194, endPoint y: 563, distance: 196.0
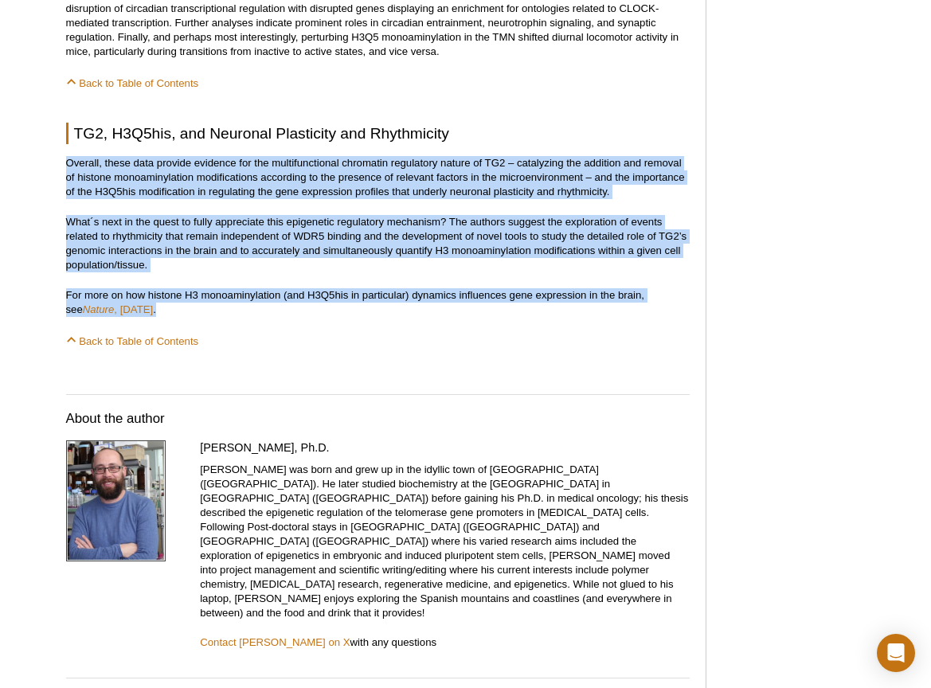
scroll to position [2285, 0]
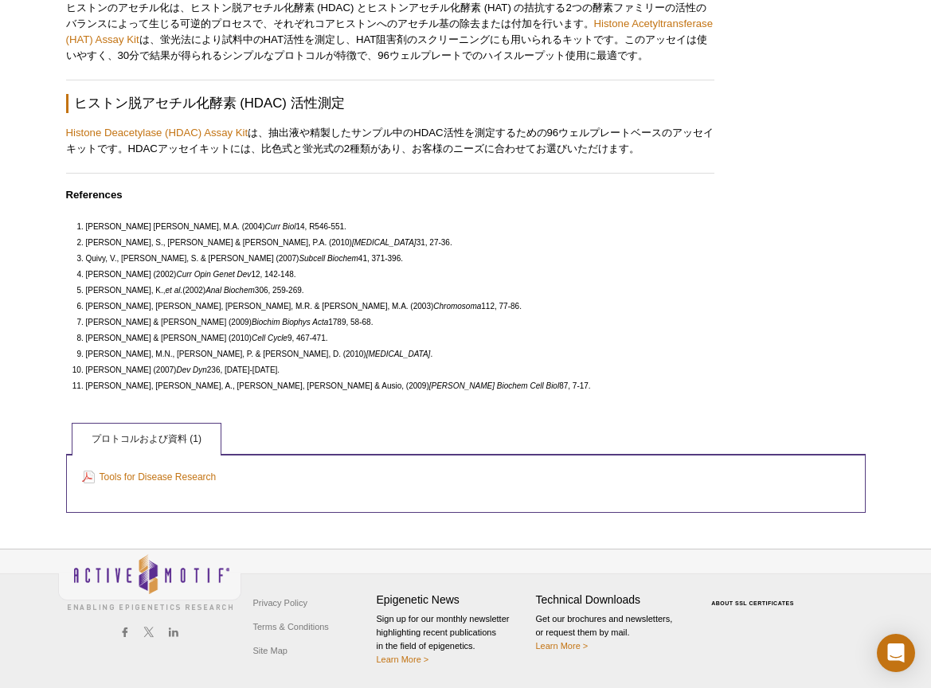
scroll to position [2491, 0]
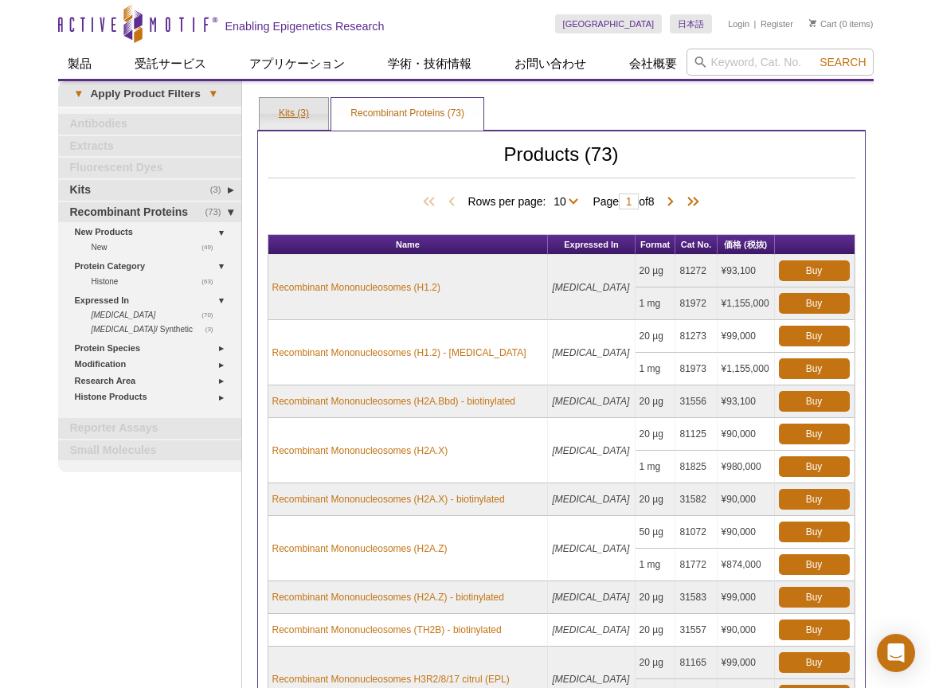
click at [304, 117] on link "Kits (3)" at bounding box center [294, 114] width 69 height 32
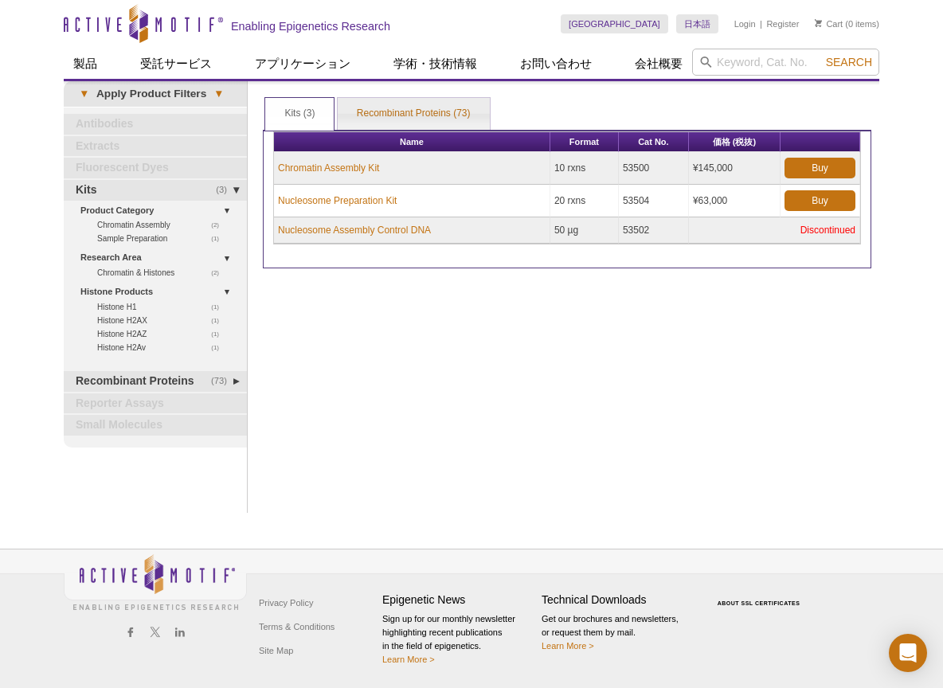
click at [425, 300] on div "Print Results Kits (3) Recombinant Proteins (73) Kits (3) Kits (3) Recombinant …" at bounding box center [567, 297] width 625 height 432
click at [46, 370] on div "Active Motif Logo Enabling Epigenetics Research 0 Search Skip to content Active…" at bounding box center [471, 344] width 943 height 688
click at [335, 335] on div "Print Results Kits (3) Recombinant Proteins (73) Kits (3) Kits (3) Recombinant …" at bounding box center [567, 297] width 625 height 432
click at [424, 322] on div "Print Results Kits (3) Recombinant Proteins (73) Kits (3) Kits (3) Recombinant …" at bounding box center [567, 297] width 625 height 432
click at [469, 372] on div "Print Results Kits (3) Recombinant Proteins (73) Kits (3) Kits (3) Recombinant …" at bounding box center [567, 297] width 625 height 432
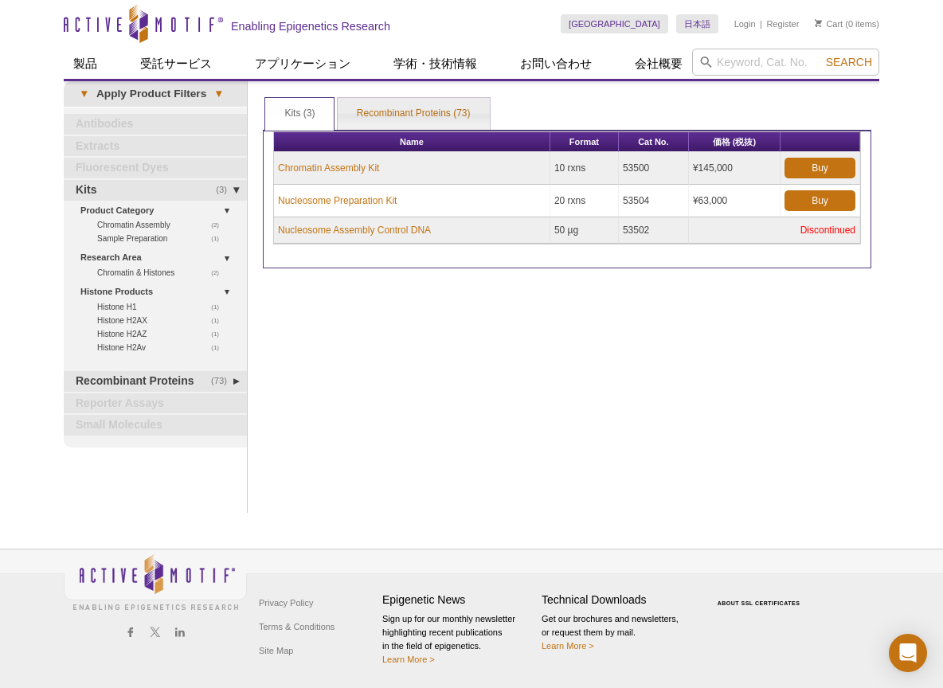
click at [527, 292] on div "Print Results Kits (3) Recombinant Proteins (73) Kits (3) Kits (3) Recombinant …" at bounding box center [567, 297] width 625 height 432
click at [452, 335] on div "Print Results Kits (3) Recombinant Proteins (73) Kits (3) Kits (3) Recombinant …" at bounding box center [567, 297] width 625 height 432
click at [801, 342] on div "Print Results Kits (3) Recombinant Proteins (73) Kits (3) Kits (3) Recombinant …" at bounding box center [567, 297] width 625 height 432
click at [304, 324] on div "Print Results Kits (3) Recombinant Proteins (73) Kits (3) Kits (3) Recombinant …" at bounding box center [567, 297] width 625 height 432
click at [792, 351] on div "Print Results Kits (3) Recombinant Proteins (73) Kits (3) Kits (3) Recombinant …" at bounding box center [567, 297] width 625 height 432
